Goal: Task Accomplishment & Management: Manage account settings

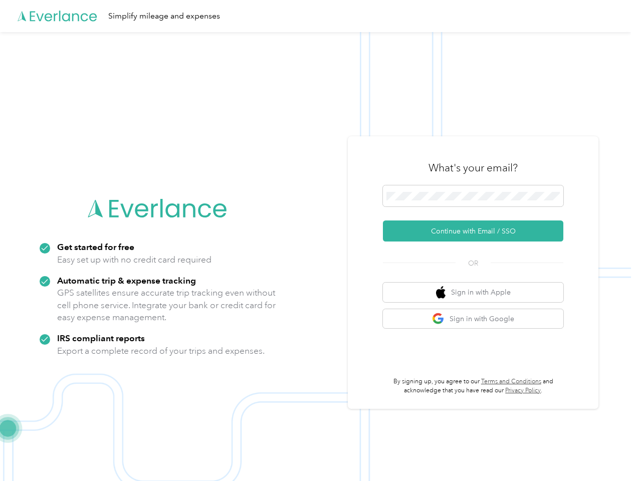
click at [318, 241] on img at bounding box center [315, 272] width 631 height 481
click at [318, 16] on div "Simplify mileage and expenses" at bounding box center [315, 16] width 631 height 32
click at [477, 231] on button "Continue with Email / SSO" at bounding box center [473, 231] width 180 height 21
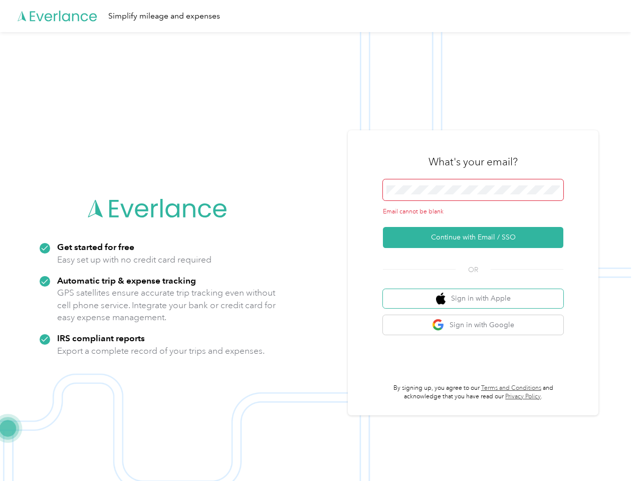
click at [477, 292] on button "Sign in with Apple" at bounding box center [473, 299] width 180 height 20
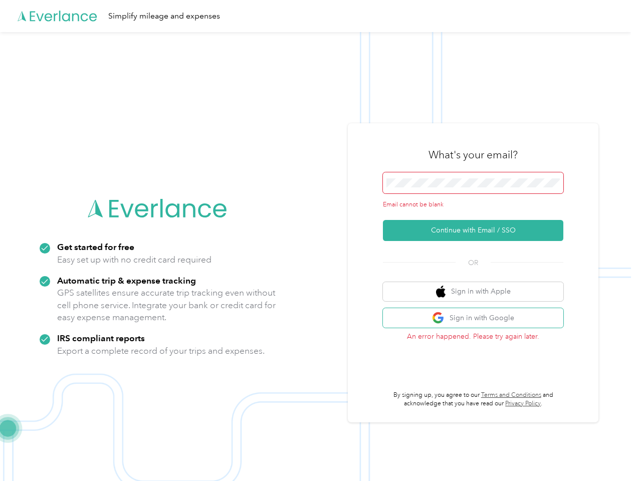
click at [477, 319] on button "Sign in with Google" at bounding box center [473, 318] width 180 height 20
